Goal: Task Accomplishment & Management: Manage account settings

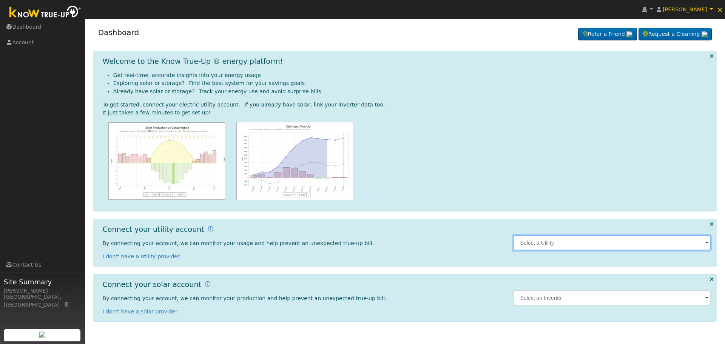
click at [562, 238] on input "text" at bounding box center [613, 242] width 198 height 15
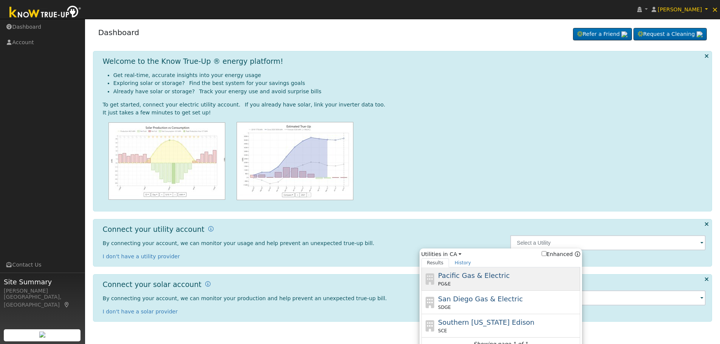
click at [489, 281] on div "PG&E" at bounding box center [508, 284] width 140 height 7
type input "PG&E"
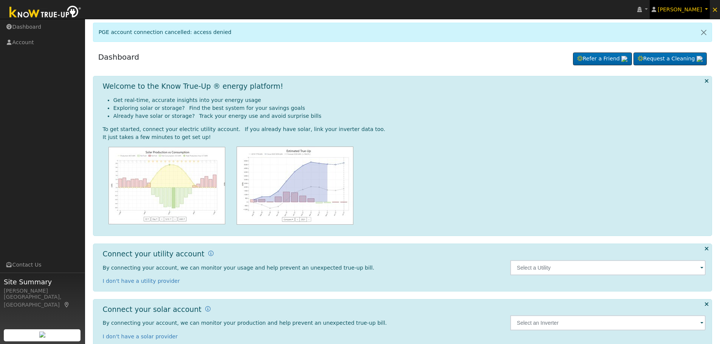
click at [704, 8] on link "[PERSON_NAME]" at bounding box center [679, 9] width 60 height 19
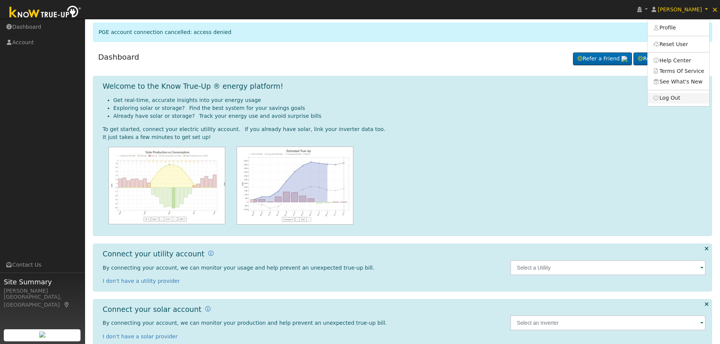
click at [674, 98] on link "Log Out" at bounding box center [678, 98] width 62 height 11
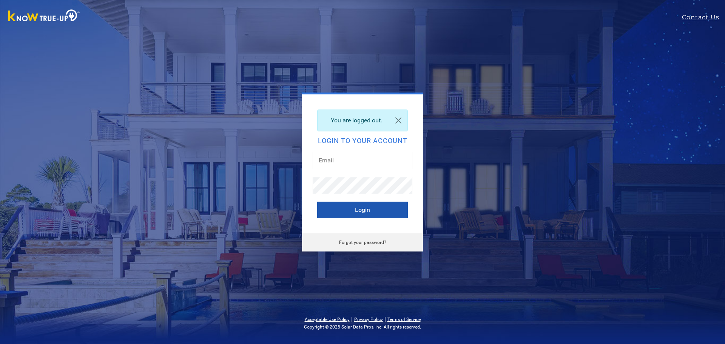
type input "[EMAIL_ADDRESS][DOMAIN_NAME]"
click at [355, 207] on button "Login" at bounding box center [362, 210] width 91 height 17
